Goal: Information Seeking & Learning: Learn about a topic

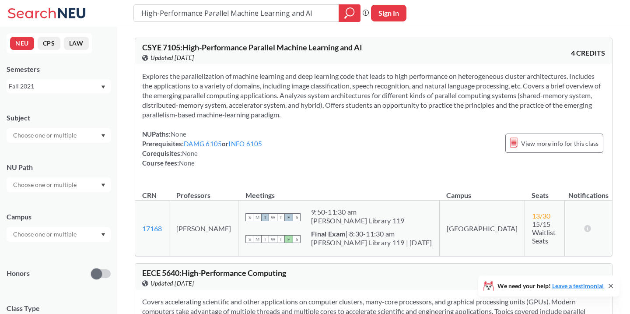
click at [202, 15] on input "High-Performance Parallel Machine Learning and AI" at bounding box center [237, 13] width 192 height 15
type input "6140"
click at [353, 14] on icon "magnifying glass" at bounding box center [350, 12] width 8 height 8
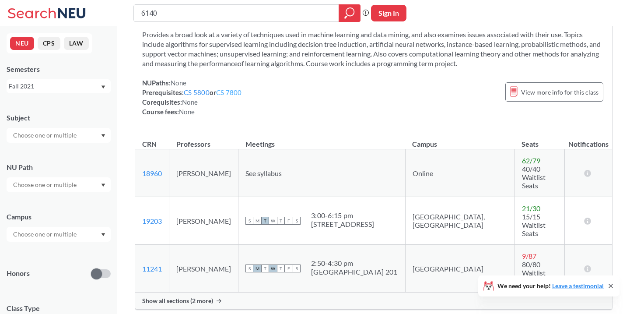
scroll to position [231, 0]
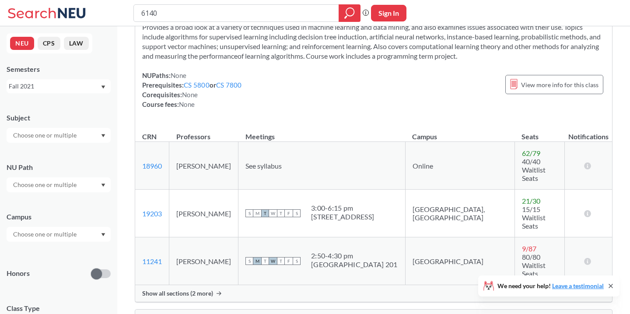
click at [198, 285] on div "Show all sections (2 more)" at bounding box center [373, 293] width 477 height 17
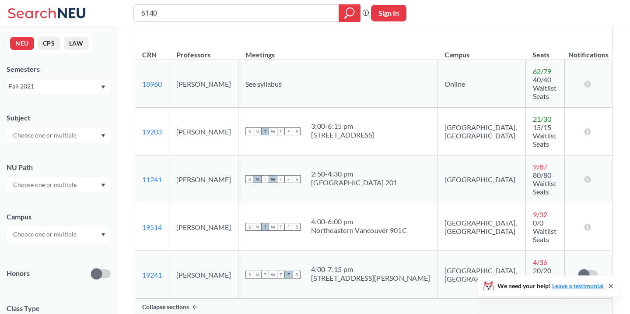
scroll to position [313, 0]
click at [183, 302] on span "Collapse sections" at bounding box center [165, 306] width 47 height 8
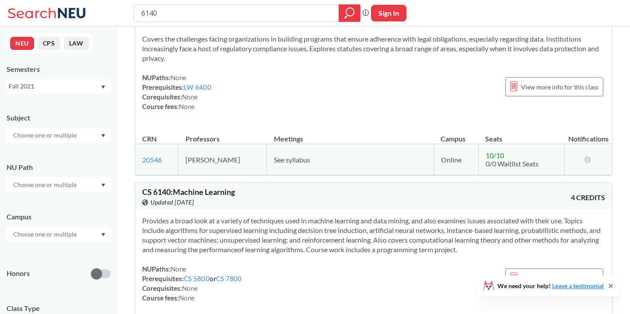
scroll to position [0, 0]
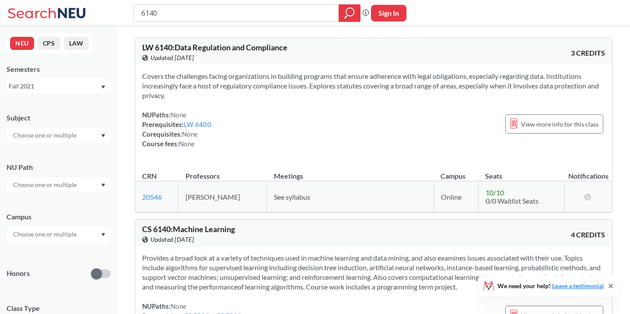
click at [52, 86] on div "Fall 2021" at bounding box center [55, 86] width 92 height 10
click at [51, 106] on div "Fall 2025" at bounding box center [60, 106] width 99 height 10
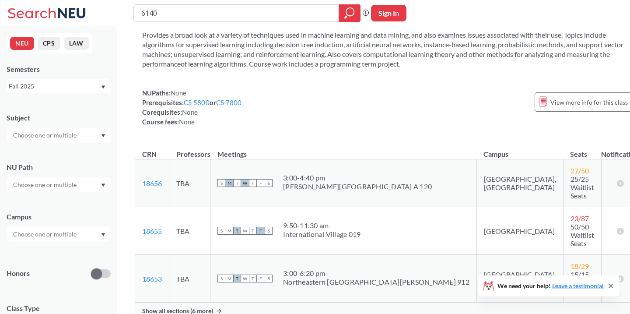
scroll to position [234, 0]
click at [207, 306] on span "Show all sections (6 more)" at bounding box center [177, 310] width 71 height 8
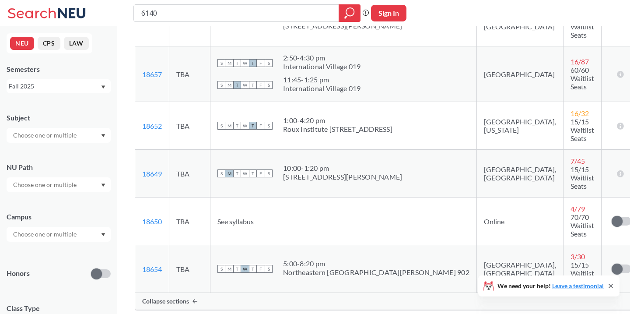
scroll to position [534, 0]
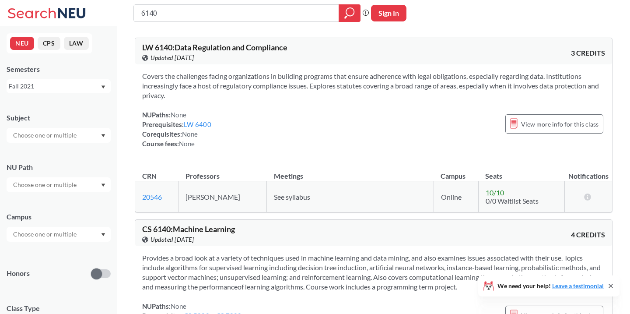
type input "High-Performance Parallel Machine Learning and AI"
